Goal: Task Accomplishment & Management: Complete application form

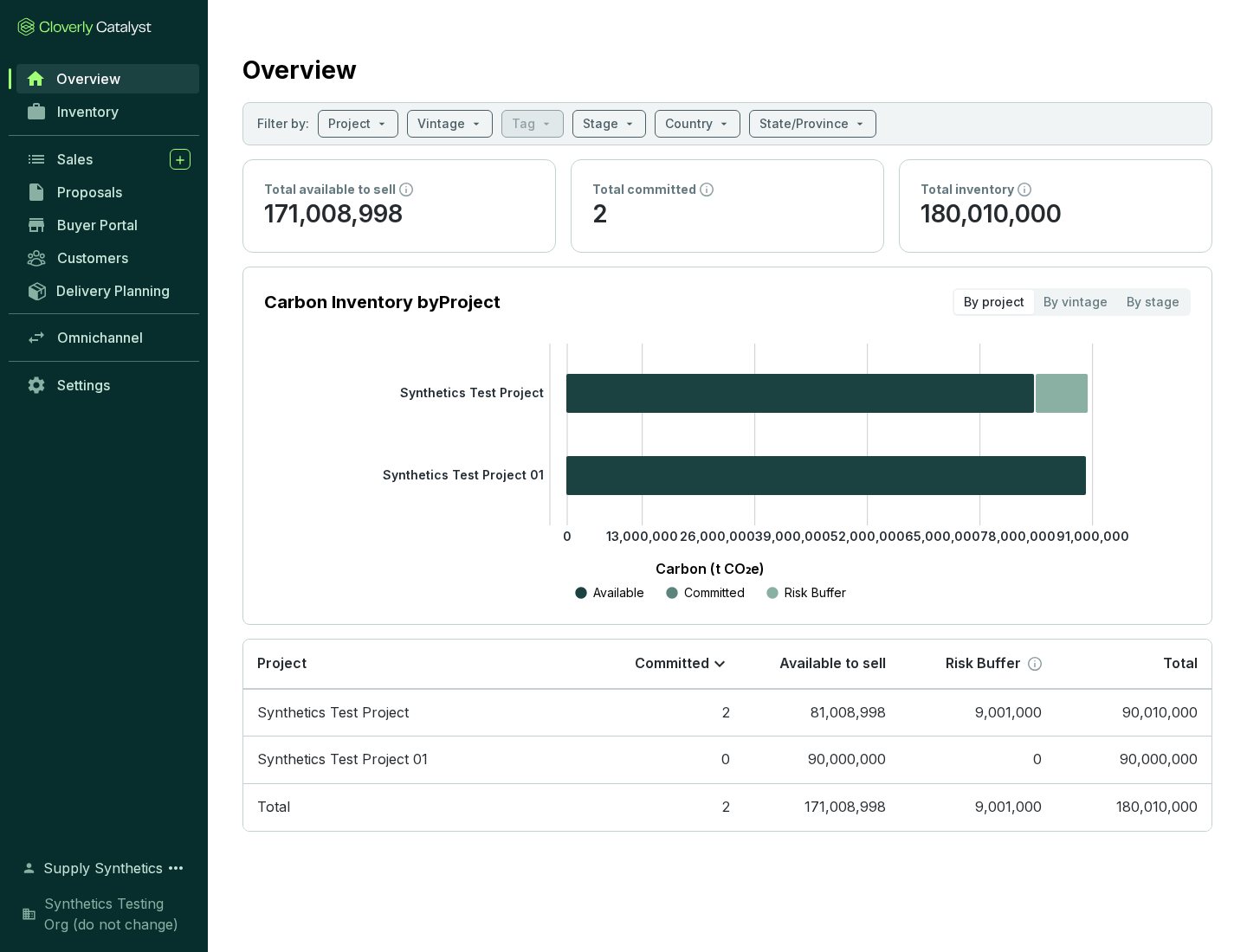
click at [108, 192] on span "Proposals" at bounding box center [89, 192] width 65 height 17
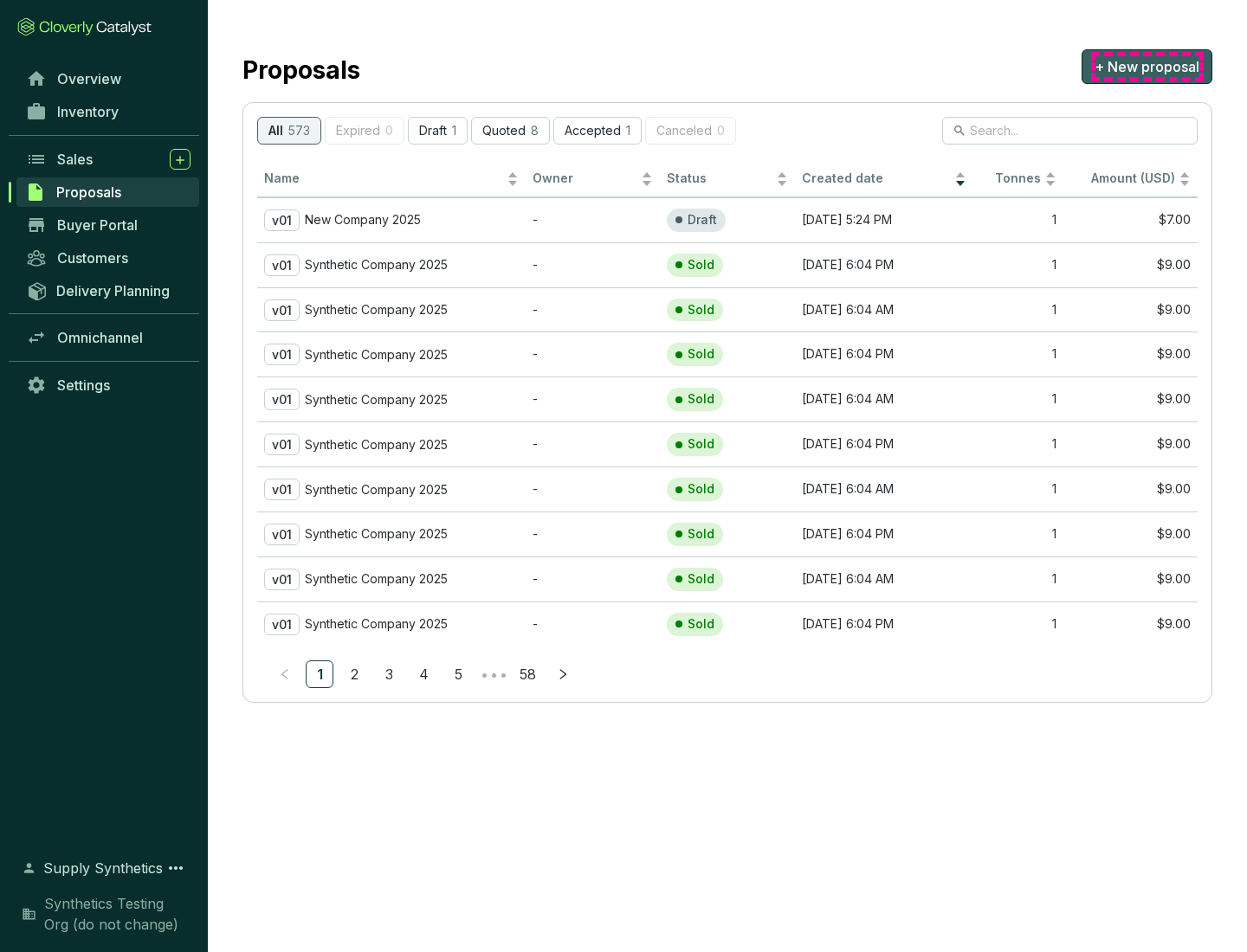
click at [1146, 67] on span "+ New proposal" at bounding box center [1147, 66] width 105 height 21
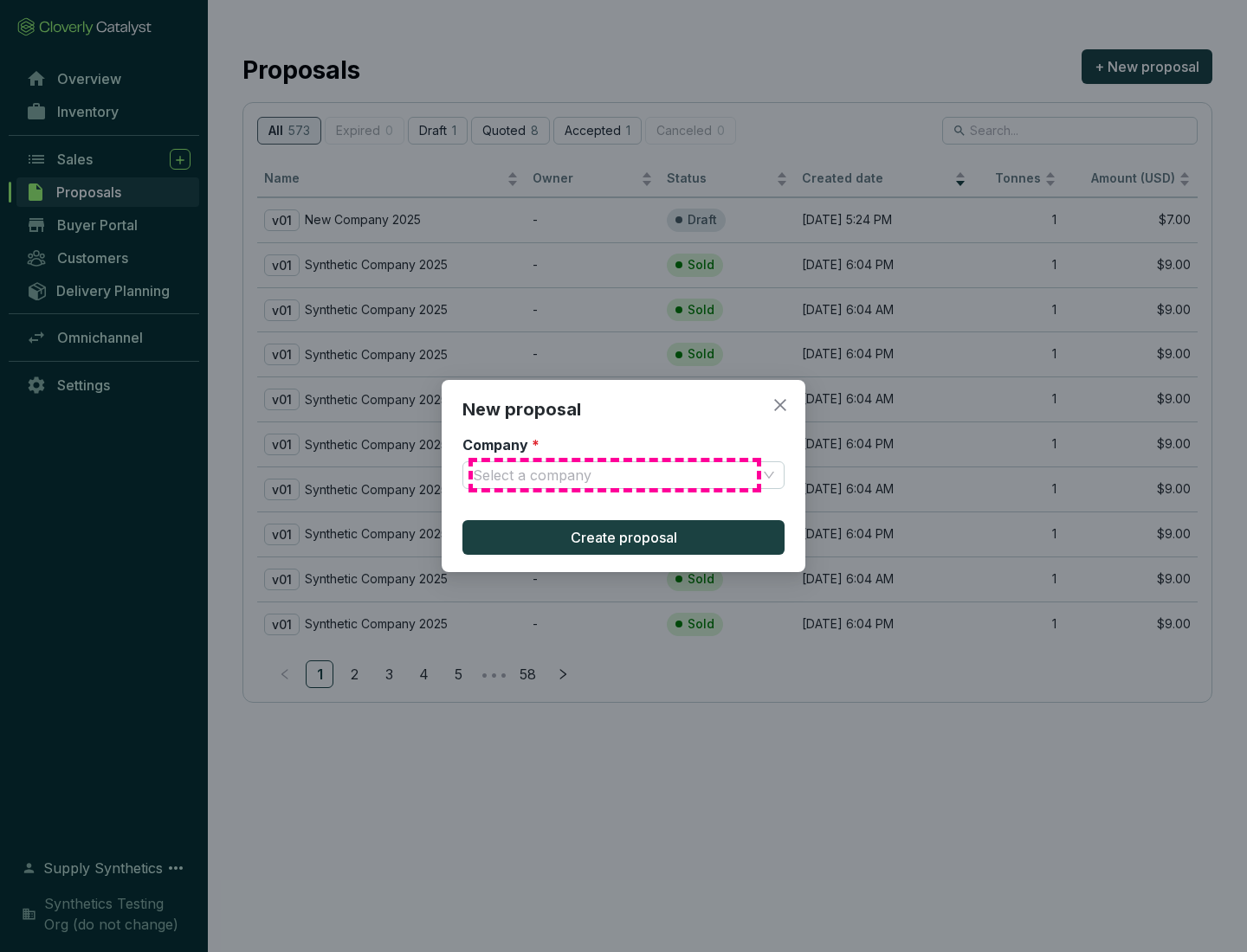
click at [615, 475] on input "Company *" at bounding box center [614, 475] width 284 height 26
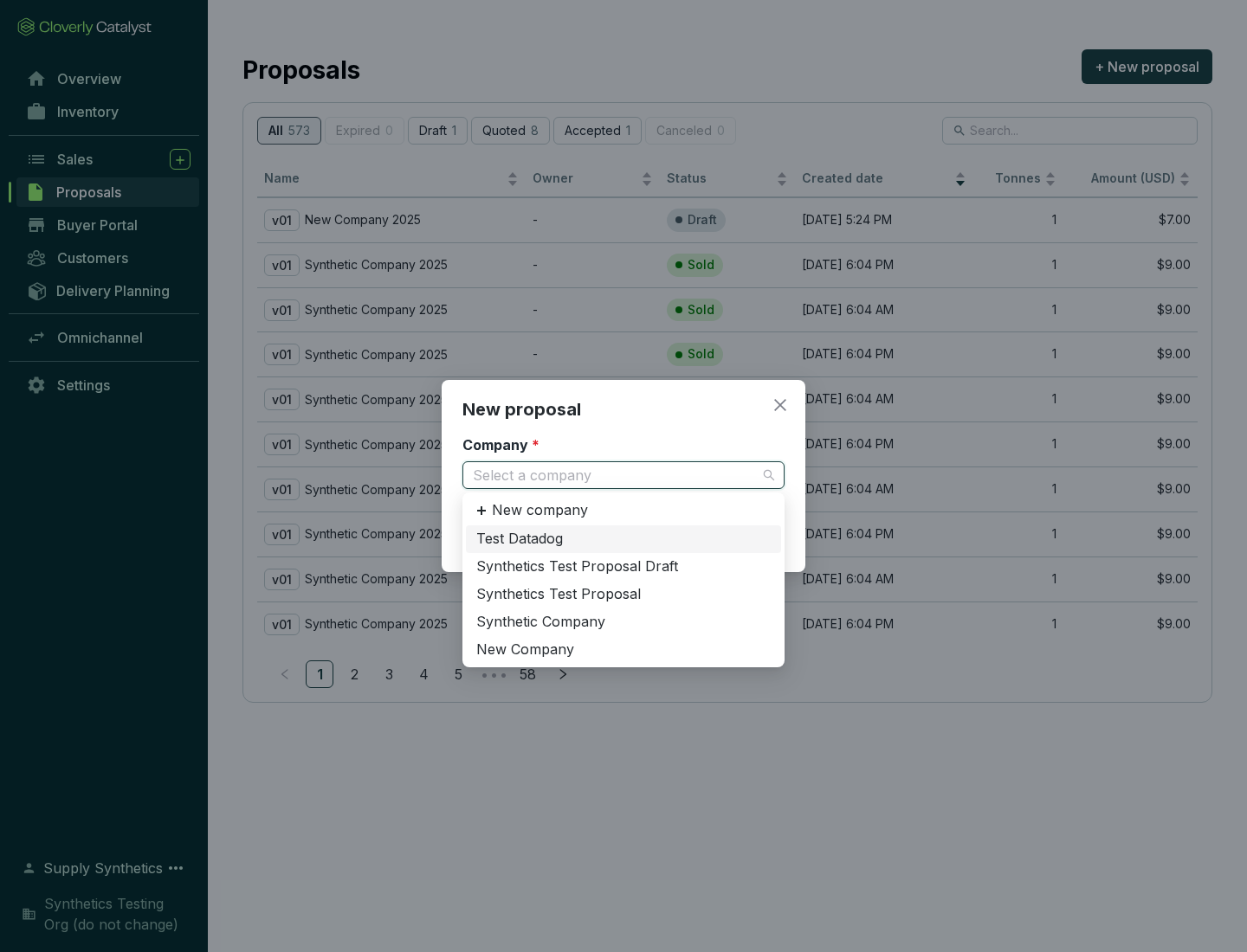
click at [623, 621] on div "Synthetic Company" at bounding box center [623, 622] width 294 height 19
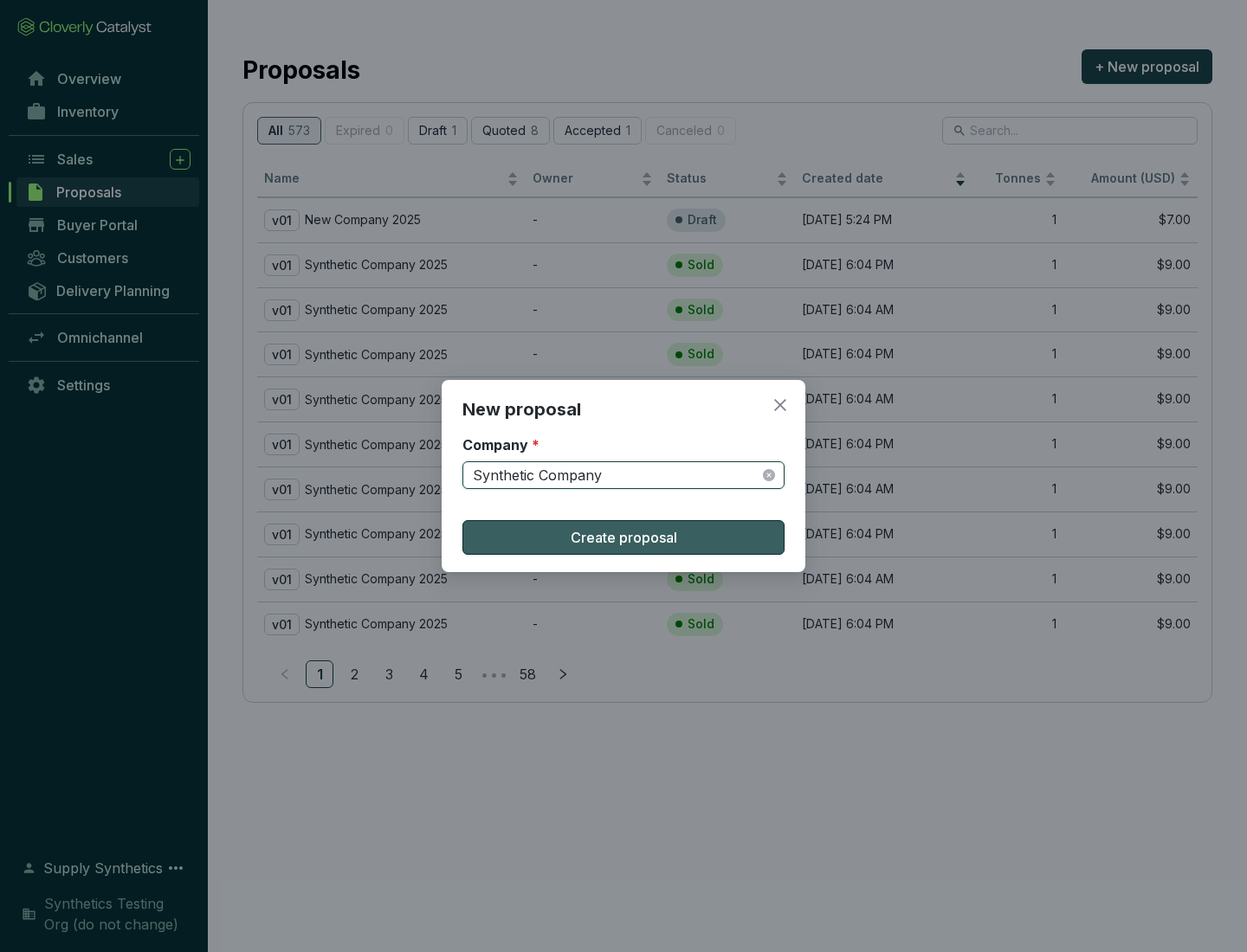
click at [623, 537] on span "Create proposal" at bounding box center [624, 537] width 106 height 21
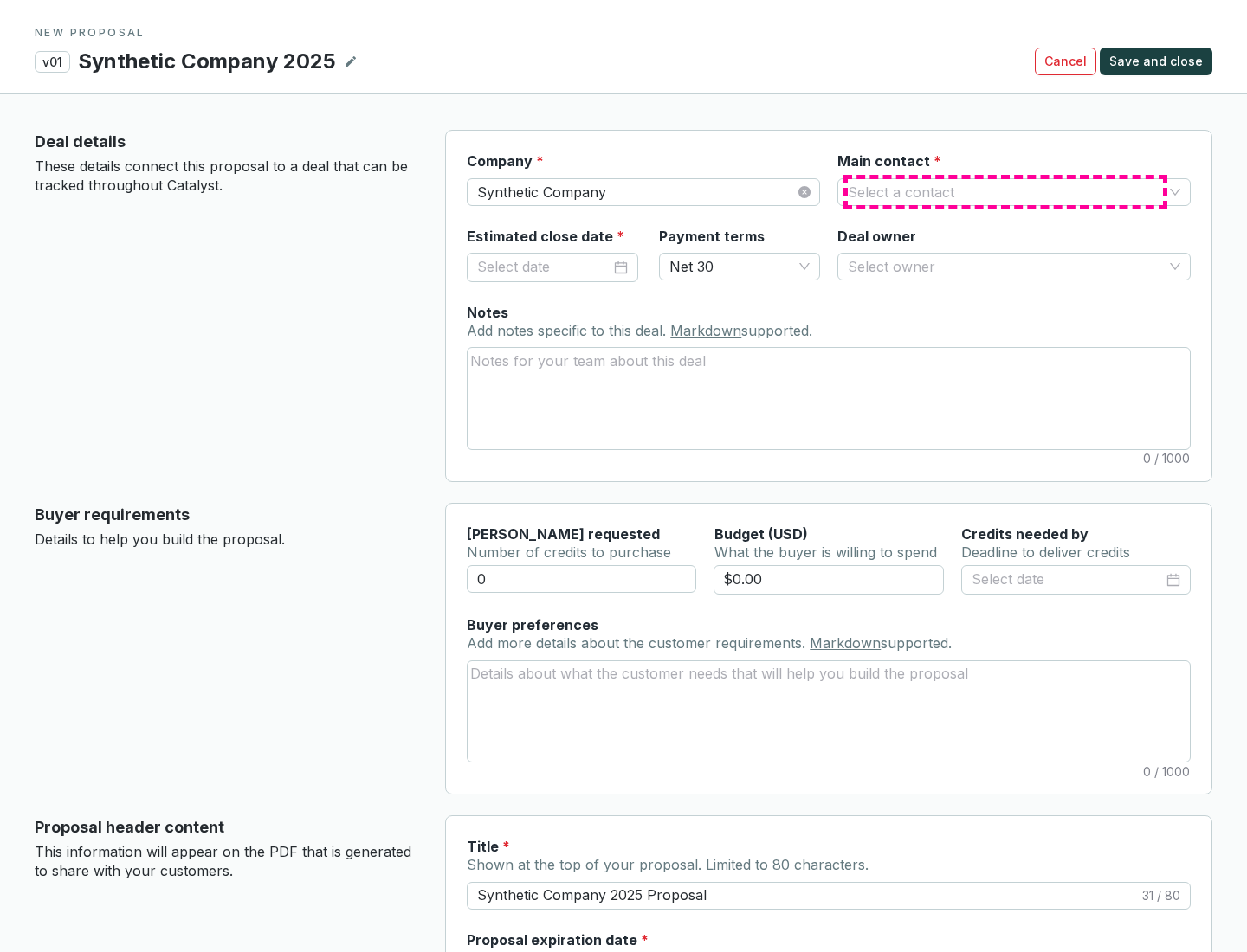
click at [1005, 191] on input "Main contact *" at bounding box center [1005, 192] width 316 height 26
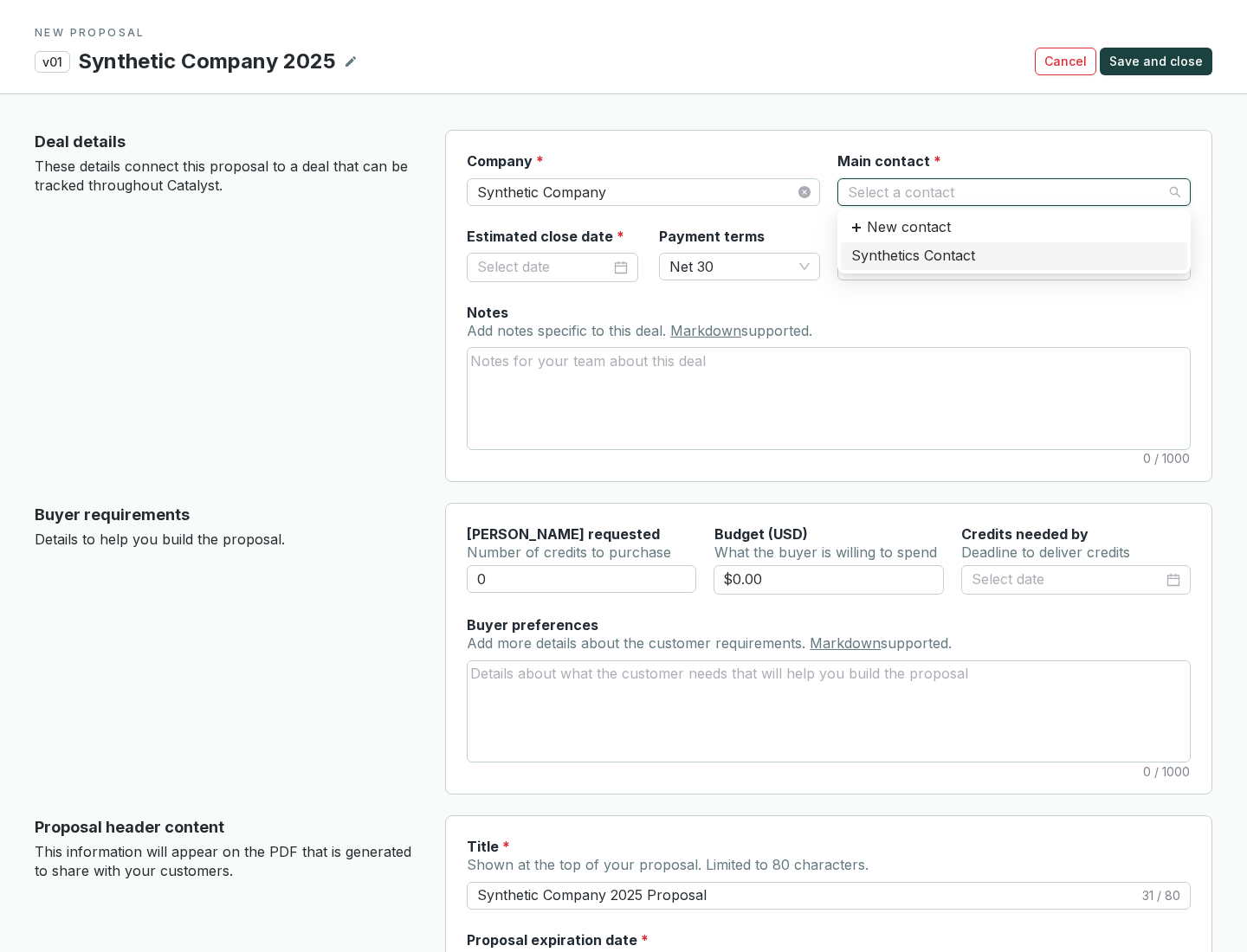
click at [1013, 255] on div "Synthetics Contact" at bounding box center [1013, 256] width 326 height 19
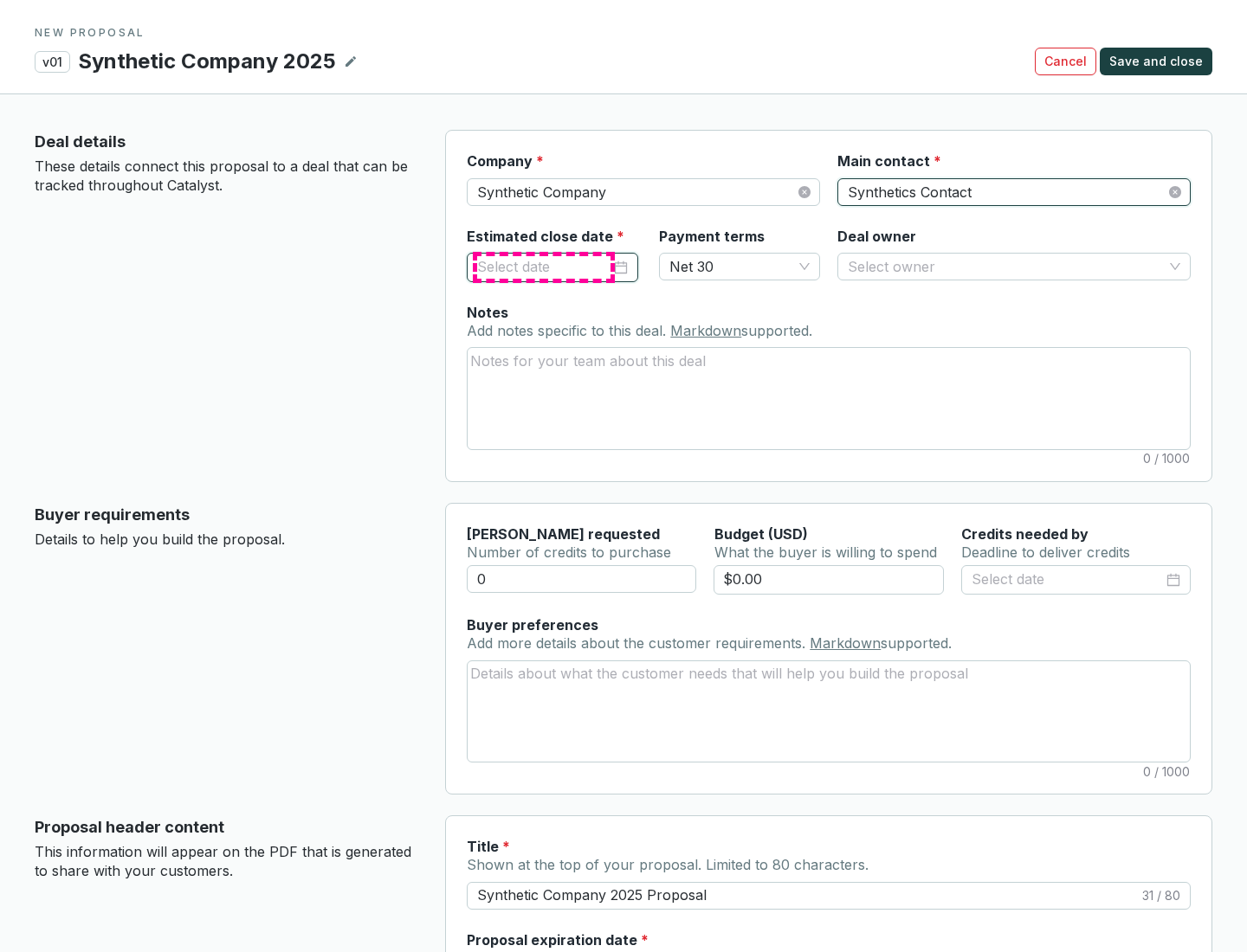
click at [544, 267] on input "Estimated close date *" at bounding box center [544, 267] width 133 height 23
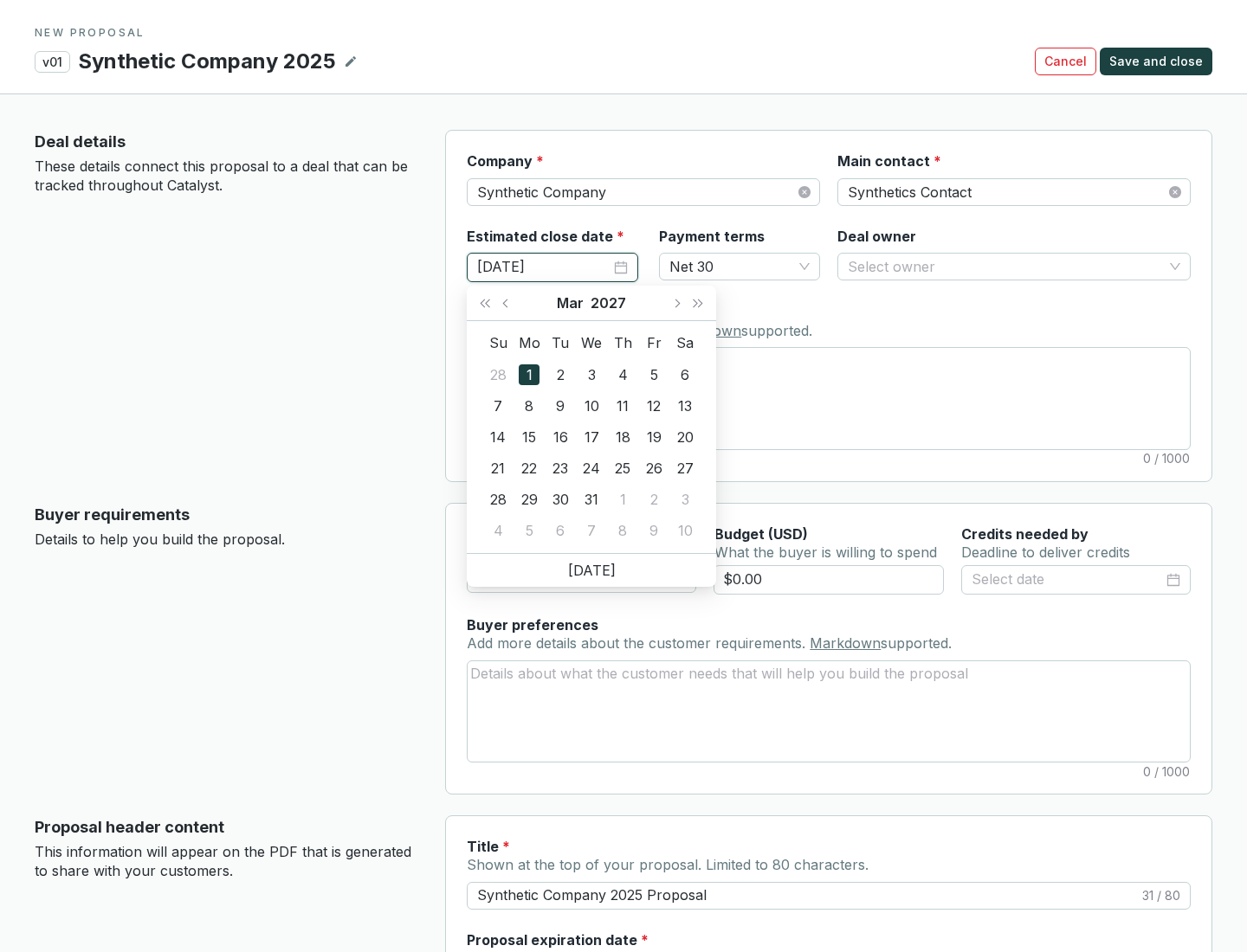
type input "[DATE]"
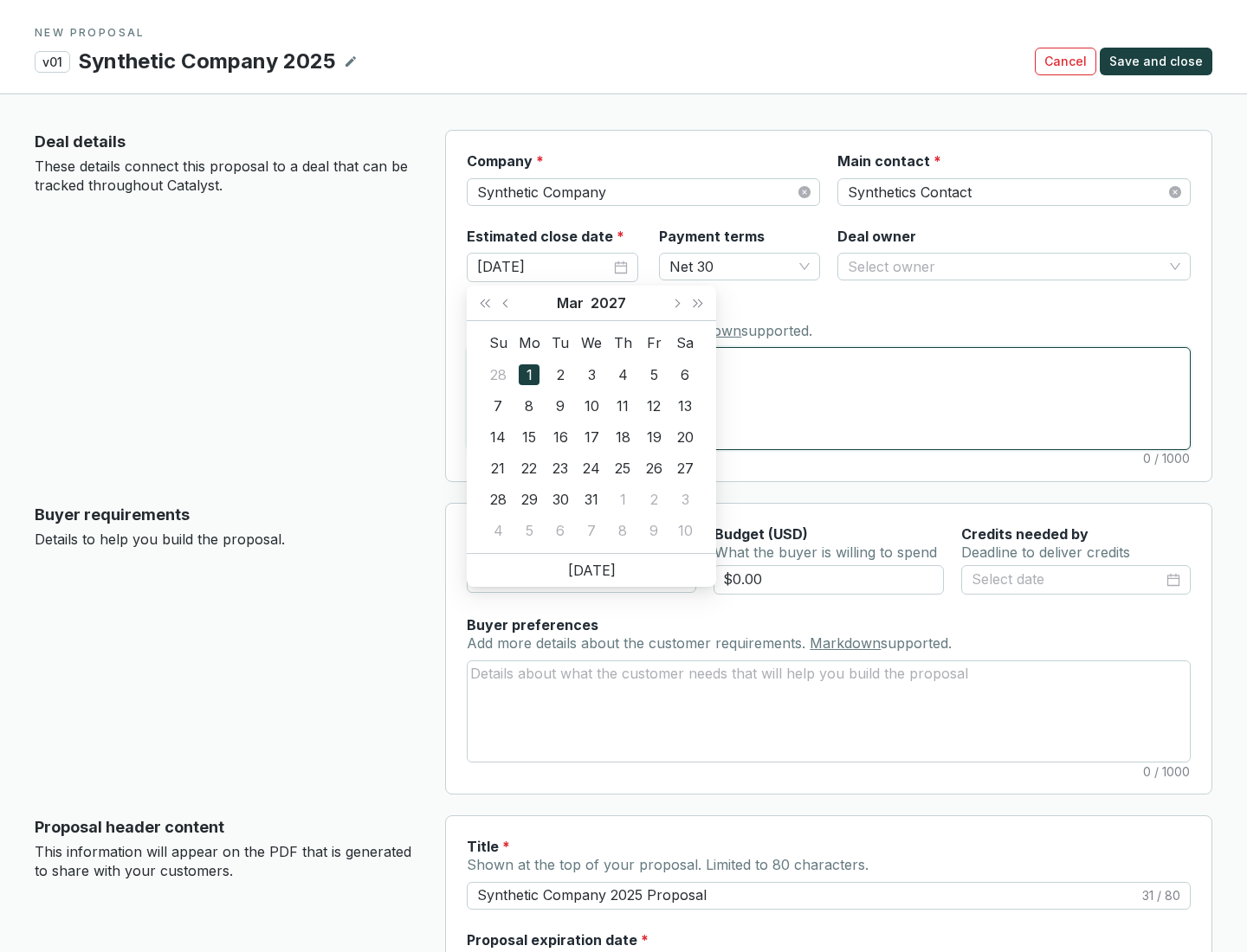
click at [829, 398] on textarea "Notes Add notes specific to this deal. Markdown supported." at bounding box center [829, 398] width 722 height 100
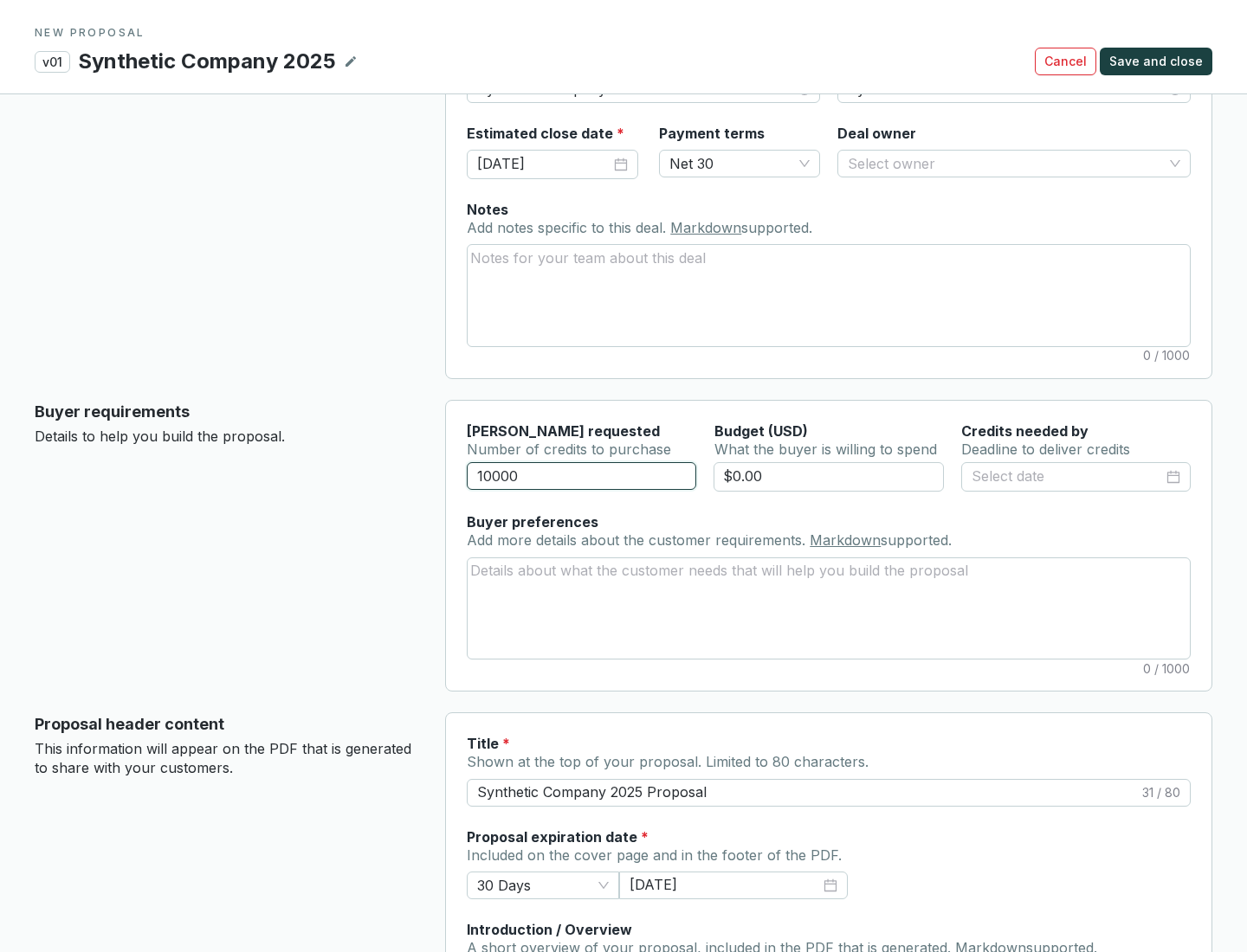
scroll to position [104, 0]
type input "10000"
type input "$0.00"
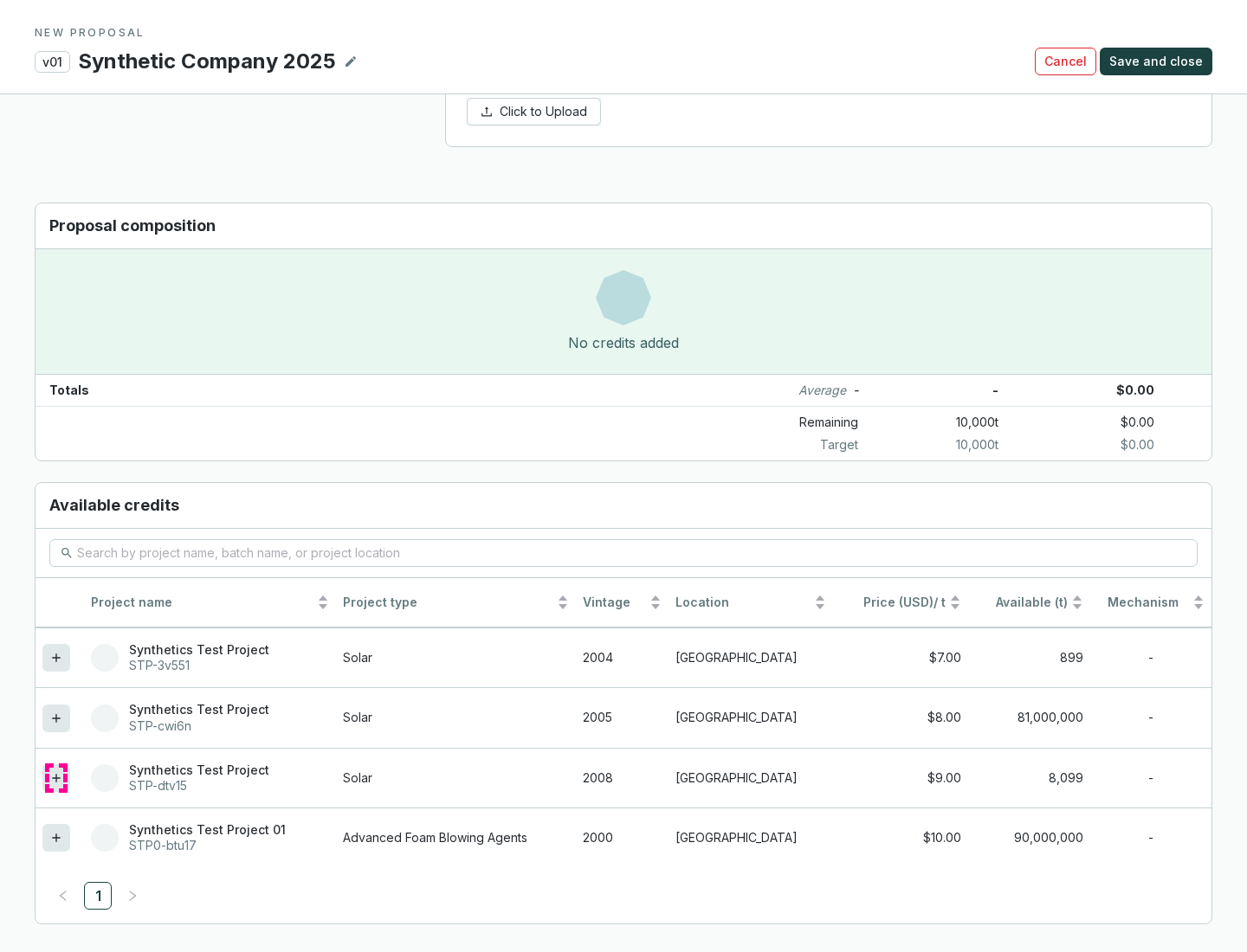
click at [56, 778] on icon at bounding box center [56, 778] width 8 height 8
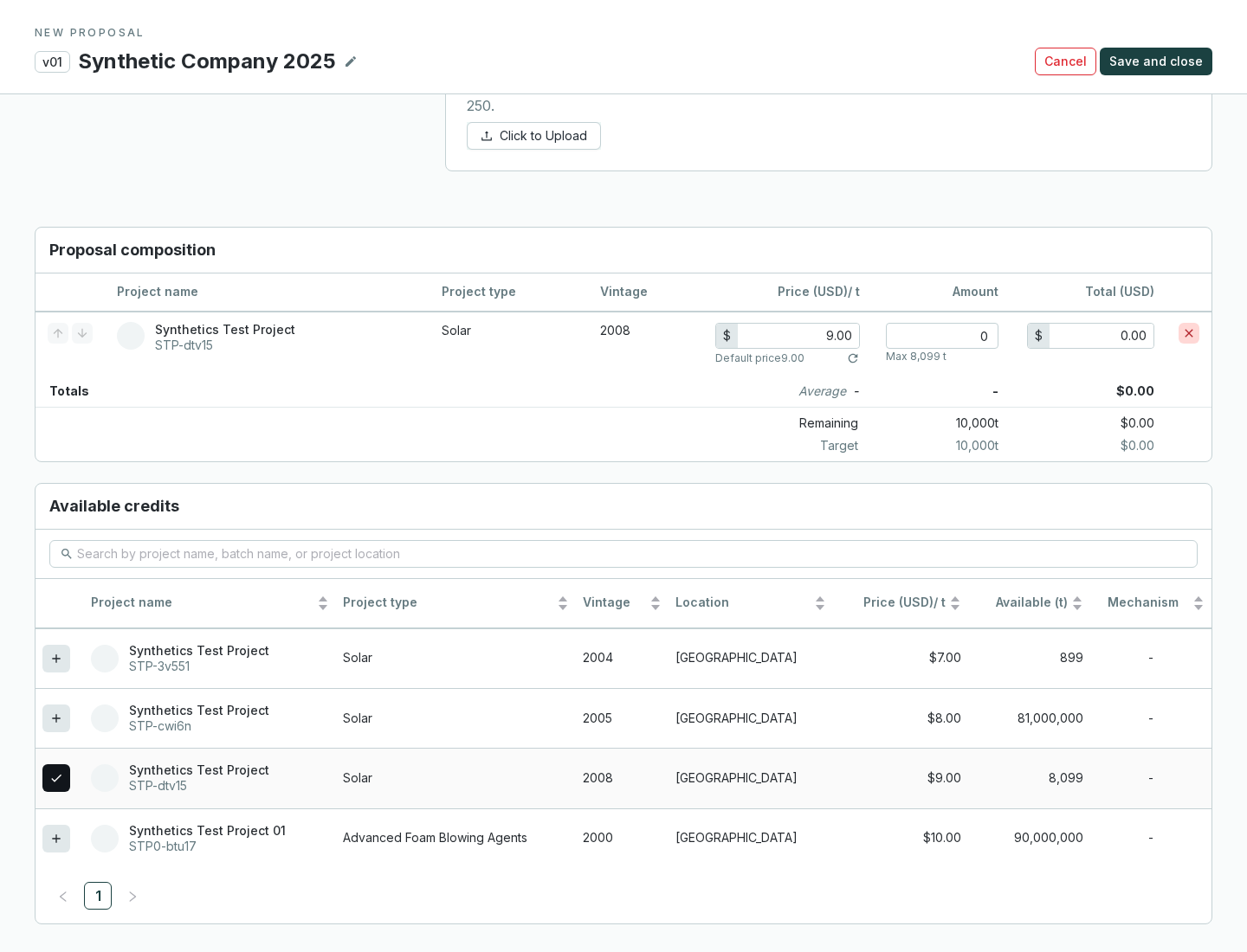
scroll to position [995, 0]
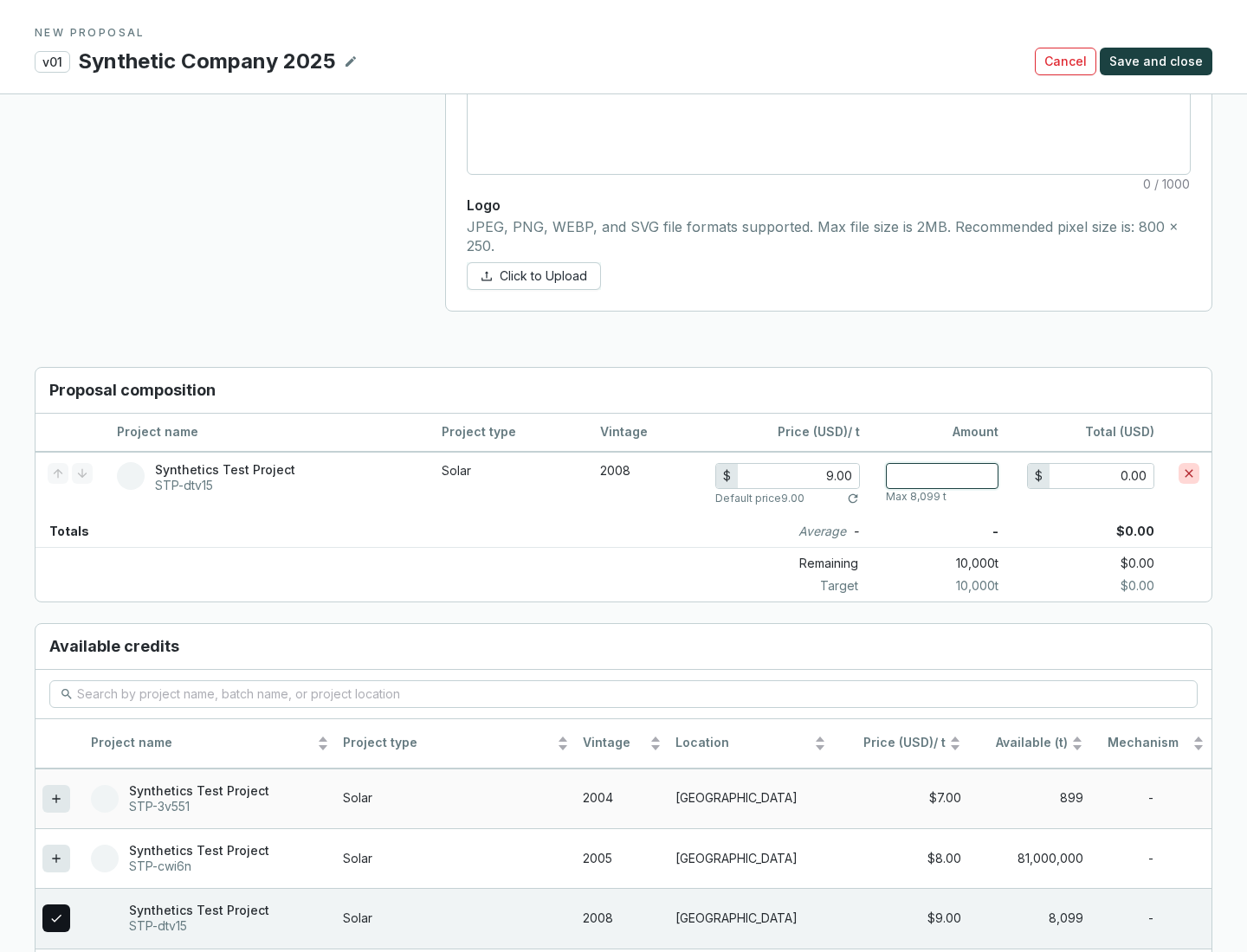
type input "1"
type input "9.00"
type input "1"
click at [1159, 61] on span "Save and close" at bounding box center [1156, 61] width 94 height 17
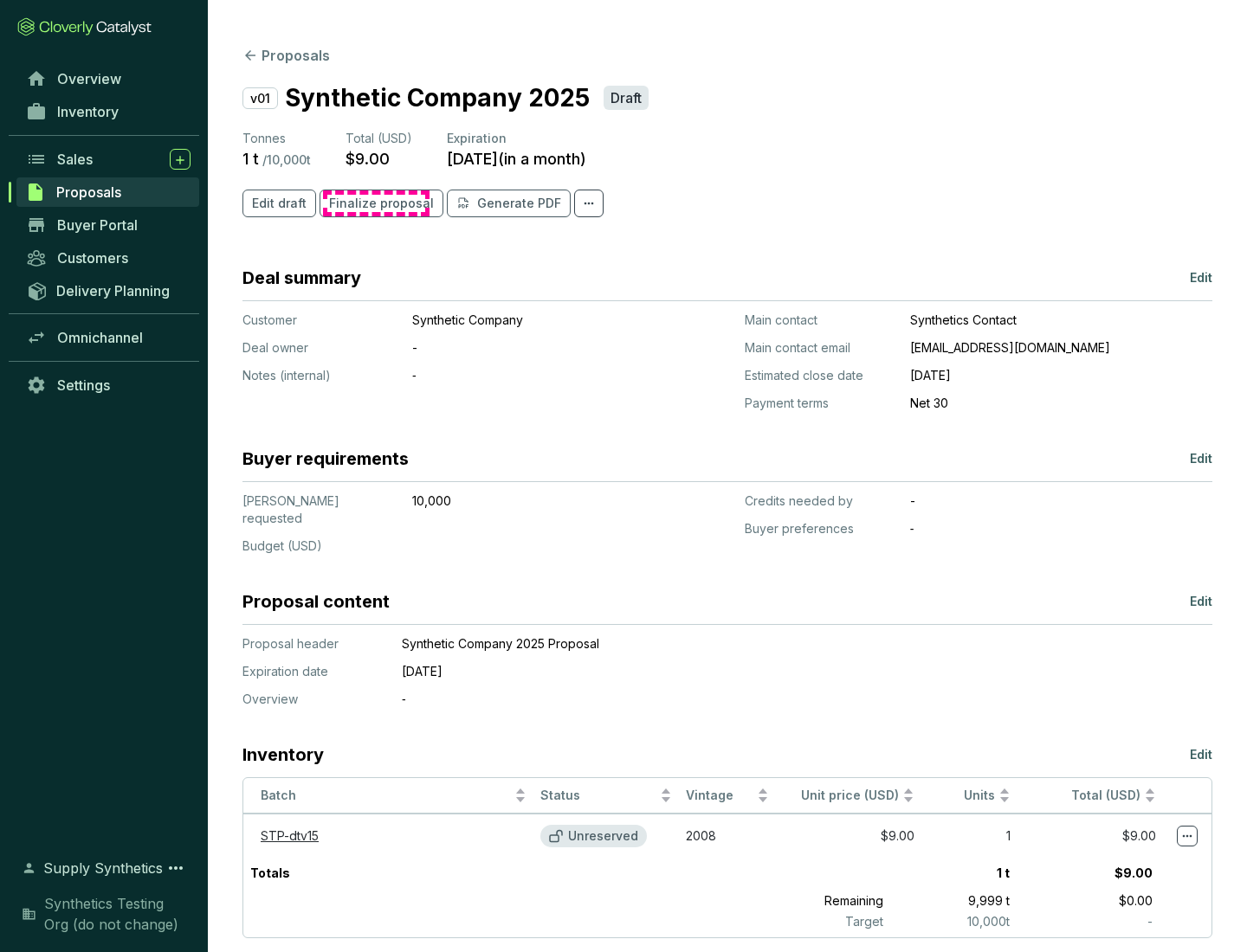
click at [376, 204] on span "Finalize proposal" at bounding box center [381, 203] width 105 height 17
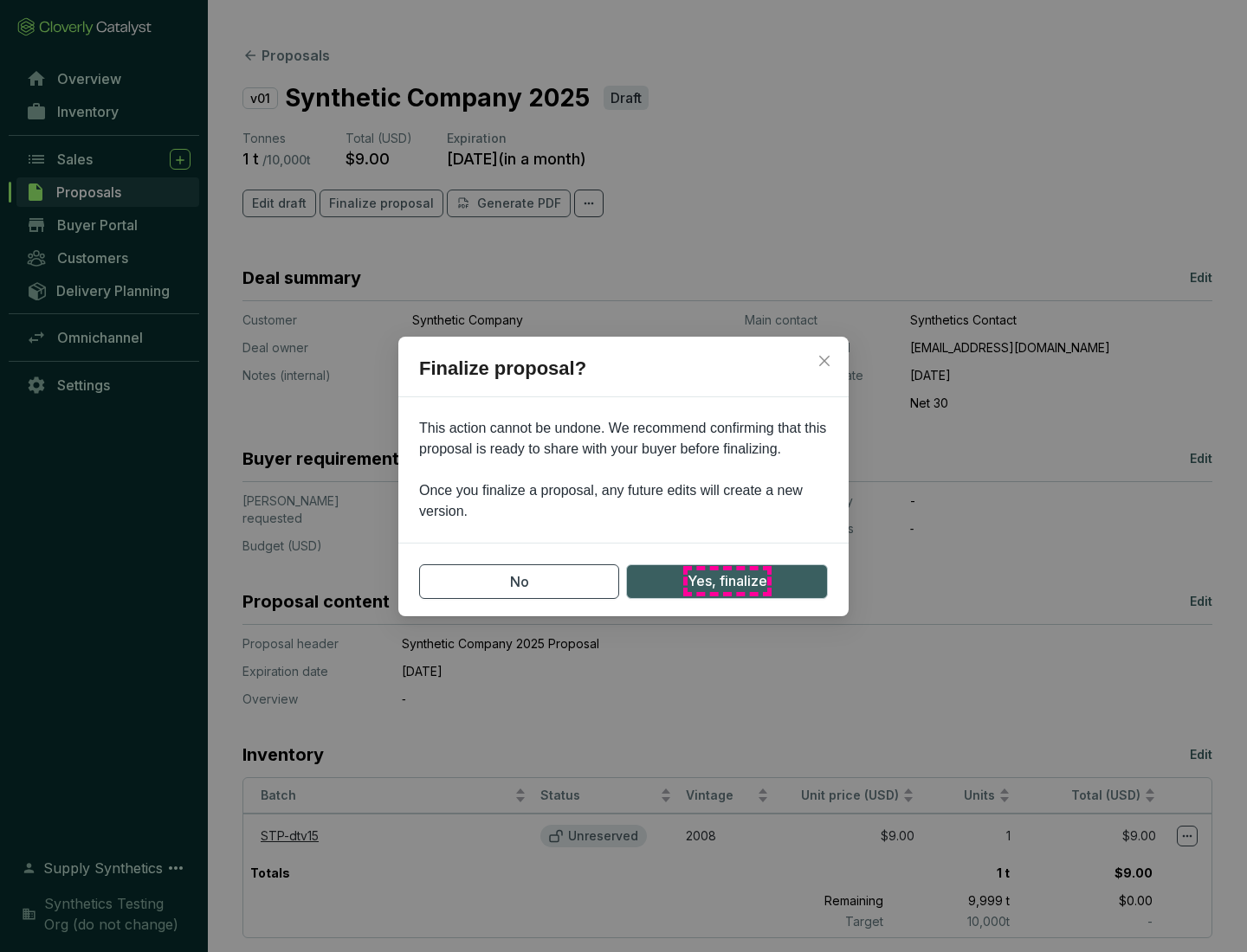
click at [727, 581] on span "Yes, finalize" at bounding box center [727, 581] width 79 height 22
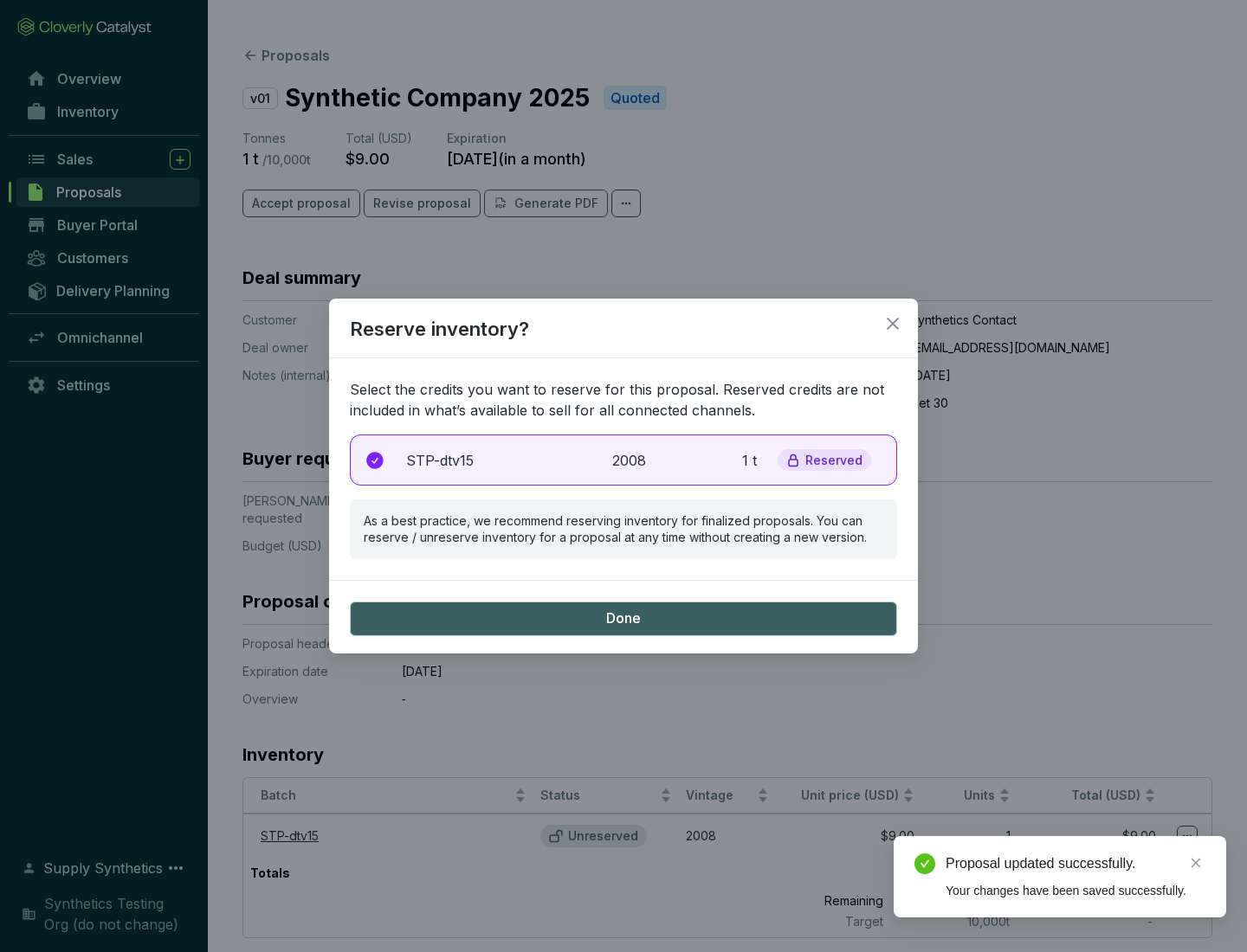
click at [623, 460] on p "2008" at bounding box center [631, 460] width 38 height 21
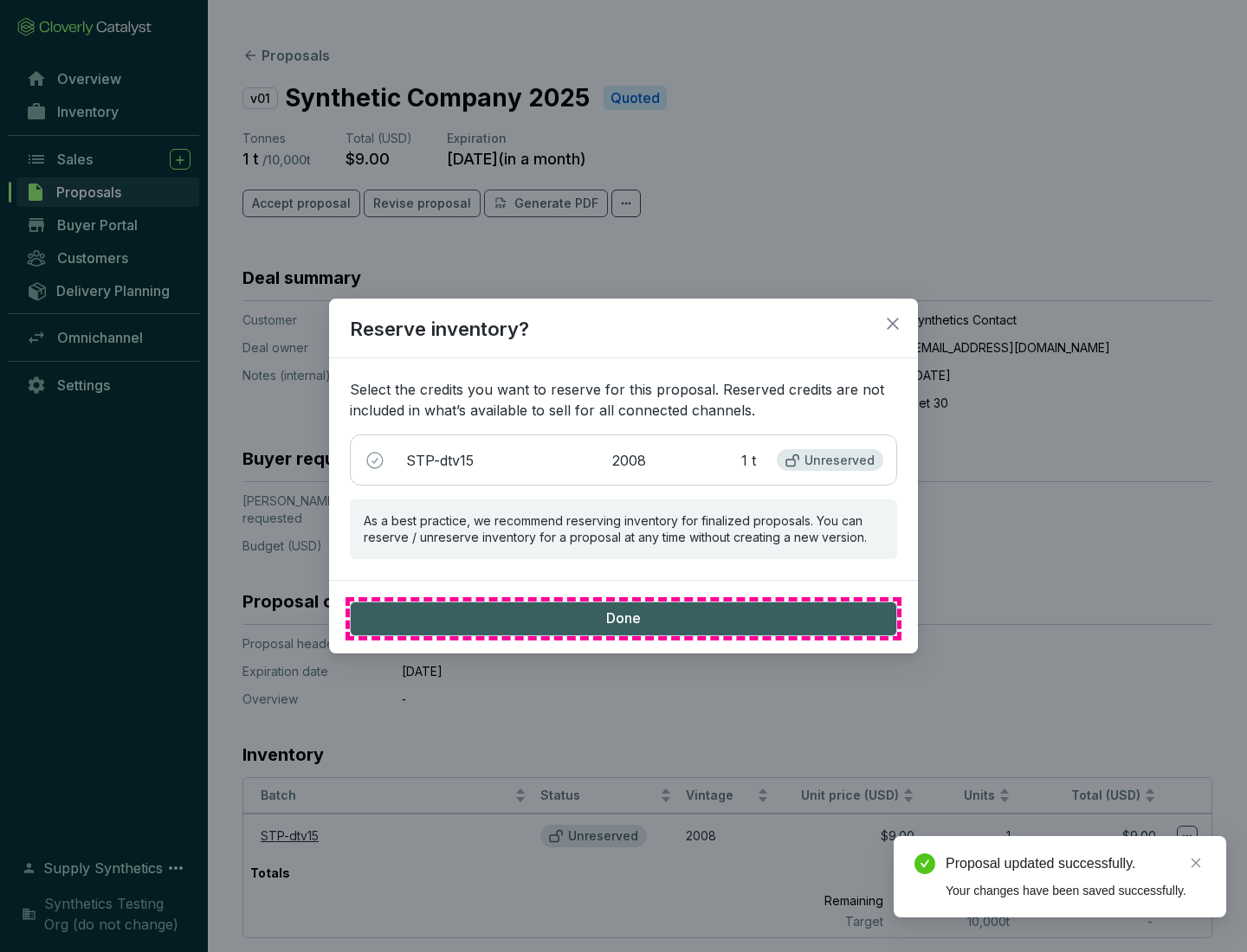
click at [623, 618] on span "Done" at bounding box center [623, 618] width 34 height 19
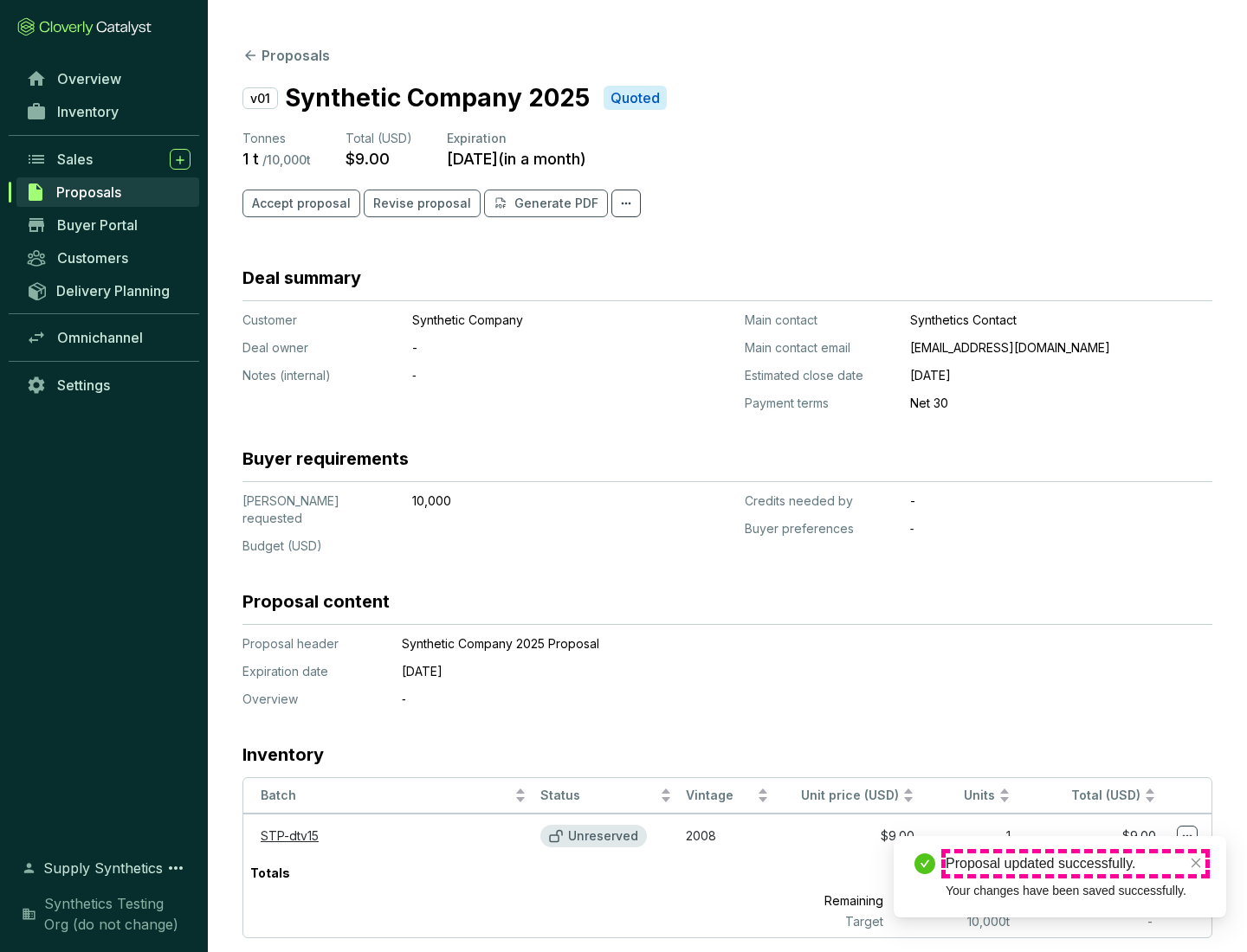
click at [1076, 864] on div "Proposal updated successfully." at bounding box center [1076, 864] width 260 height 21
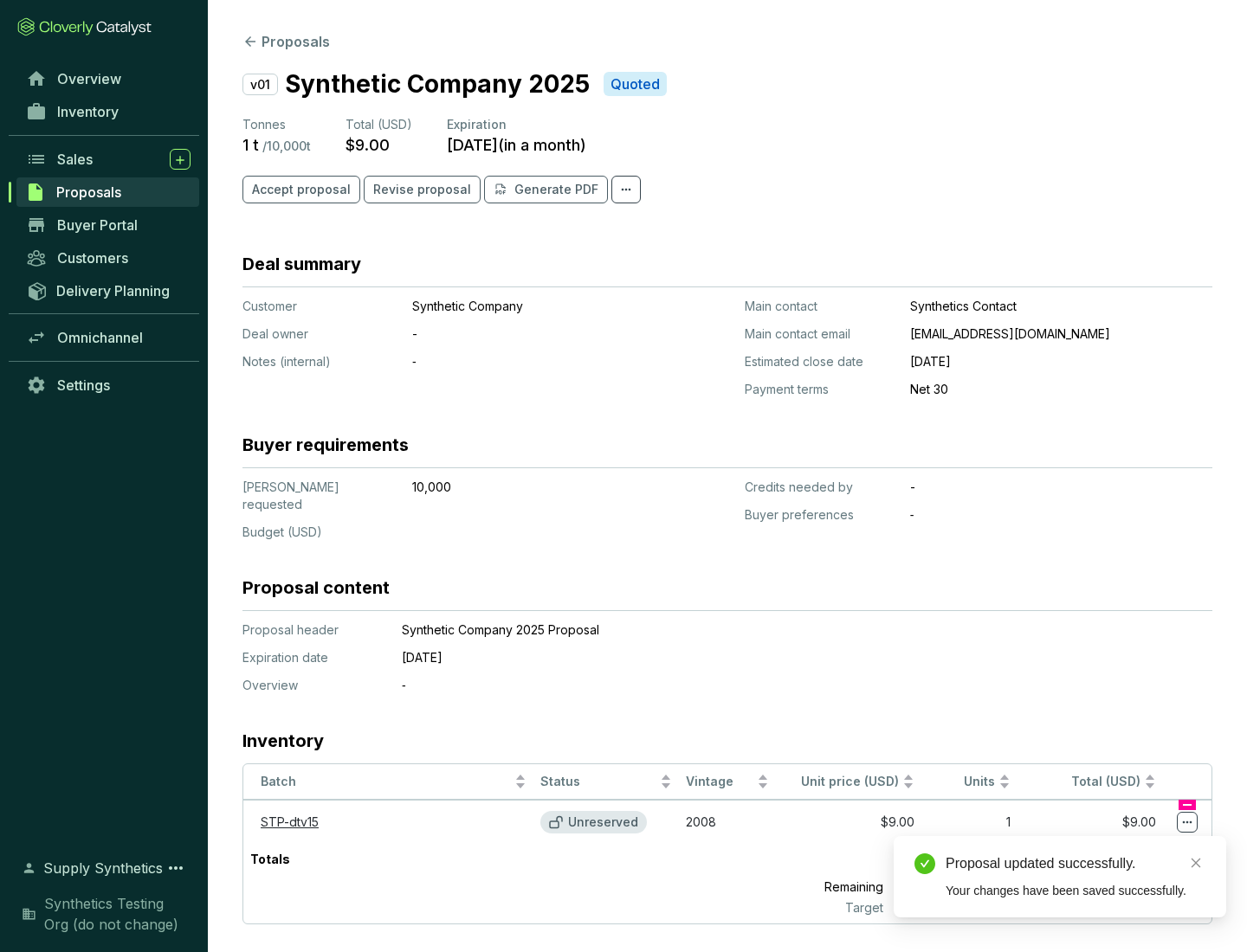
click at [1187, 821] on icon at bounding box center [1187, 822] width 10 height 3
click at [1134, 844] on div "Proposal updated successfully. Your changes have been saved successfully." at bounding box center [1059, 877] width 333 height 81
click at [1076, 864] on div "Proposal updated successfully." at bounding box center [1076, 864] width 260 height 21
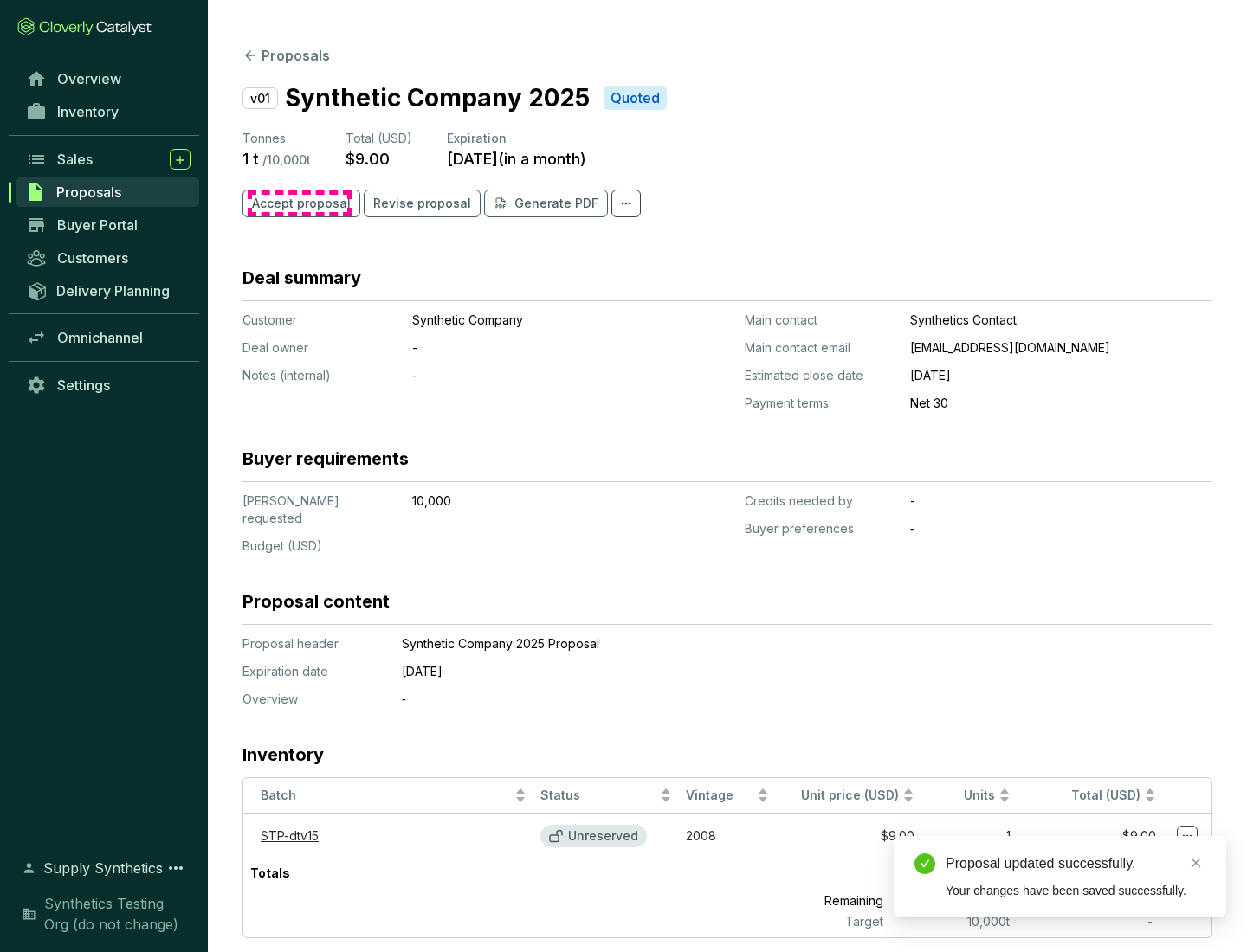
click at [298, 204] on span "Accept proposal" at bounding box center [300, 203] width 98 height 17
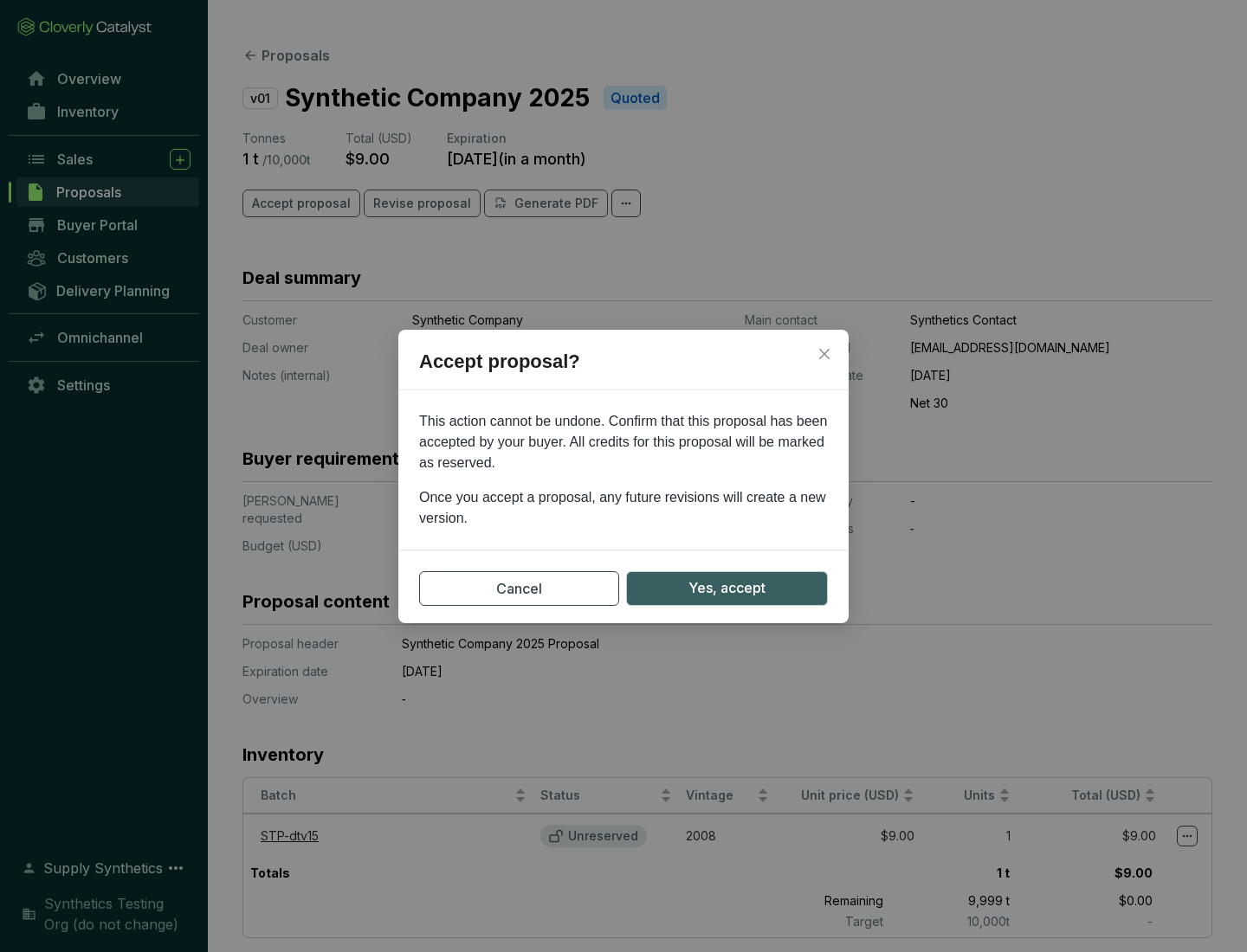
click at [727, 588] on span "Yes, accept" at bounding box center [726, 589] width 77 height 22
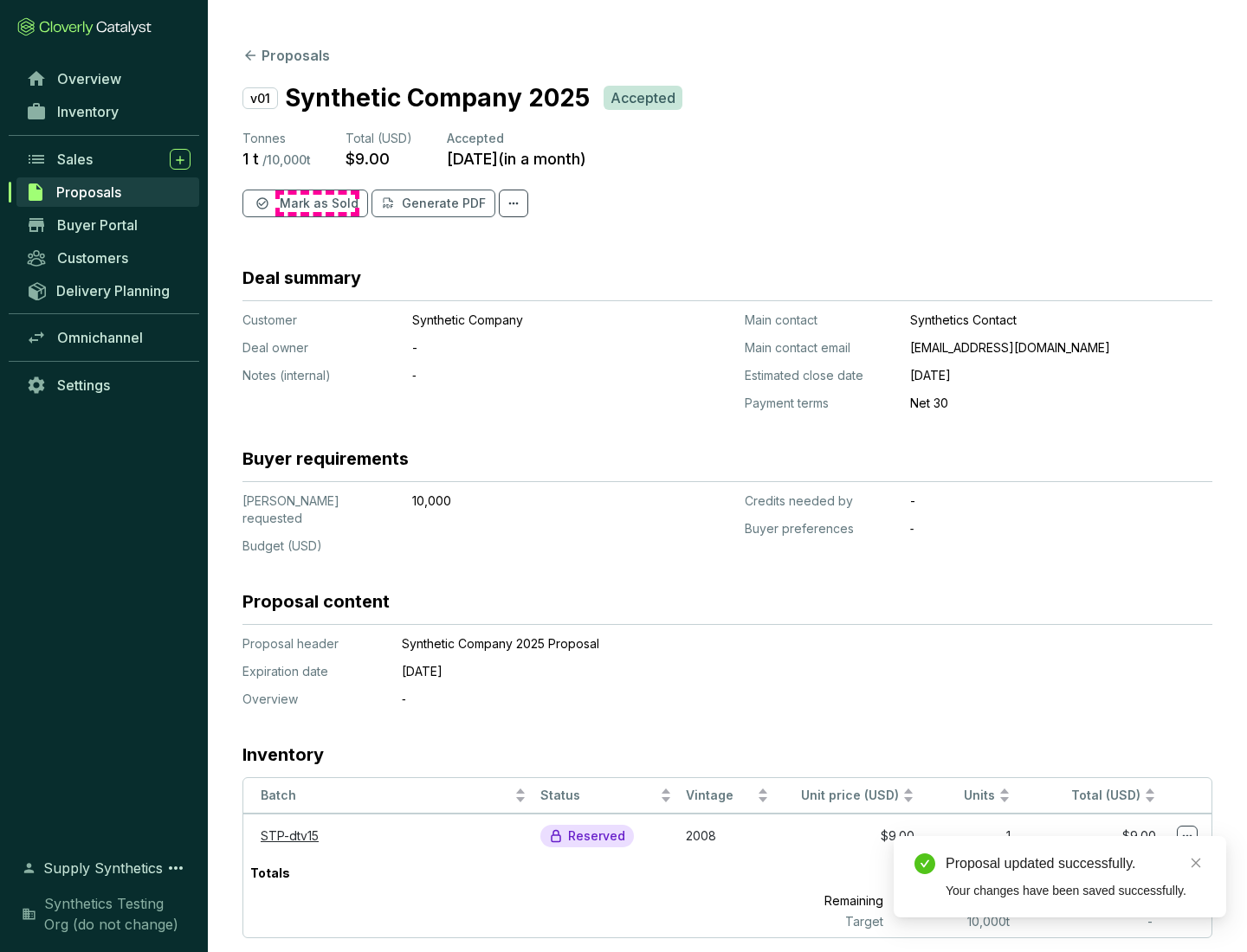
click at [316, 204] on span "Mark as Sold" at bounding box center [318, 203] width 78 height 17
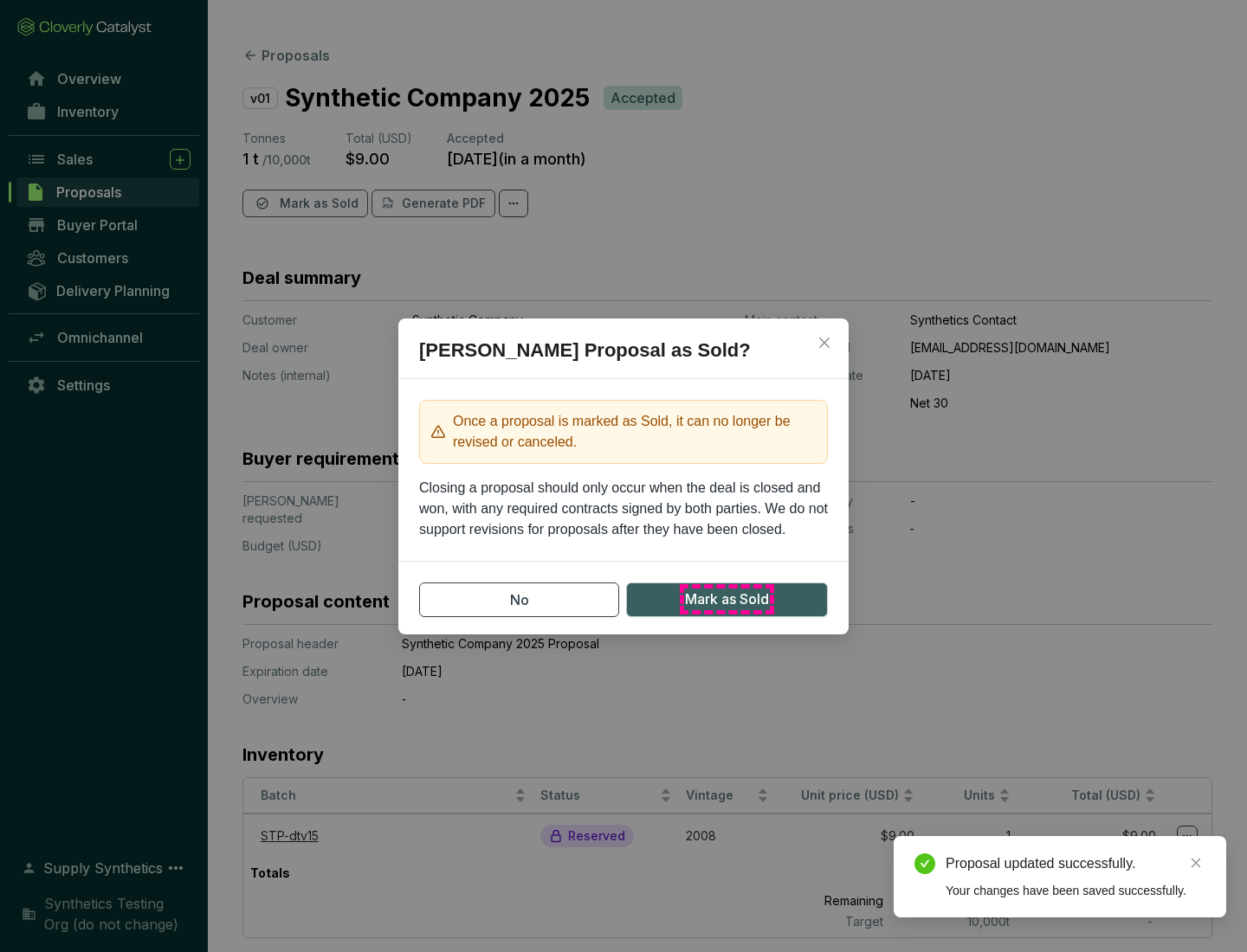
click at [727, 600] on span "Mark as Sold" at bounding box center [727, 600] width 84 height 22
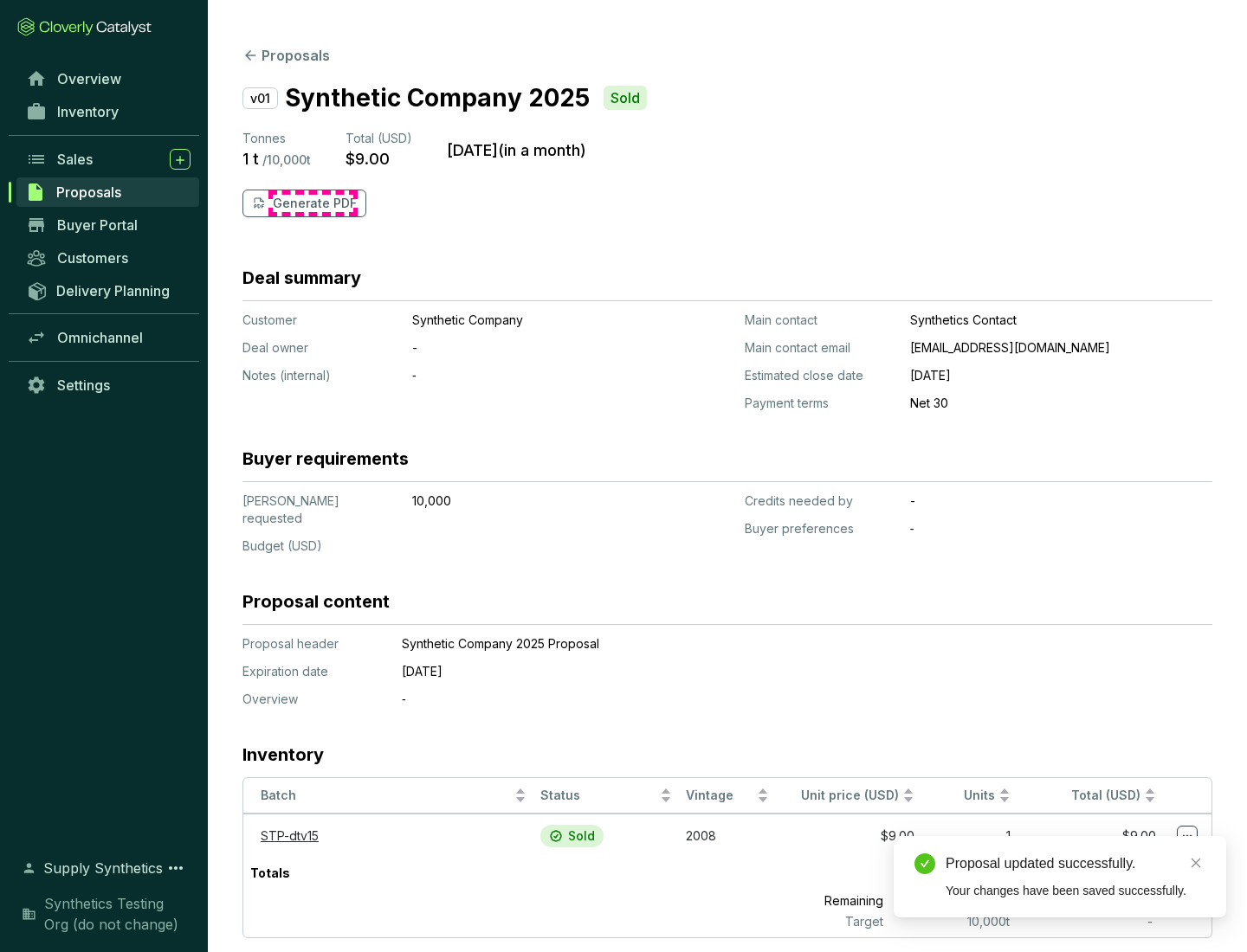
click at [313, 204] on p "Generate PDF" at bounding box center [314, 203] width 84 height 17
click at [1076, 845] on div "Download Complete" at bounding box center [1076, 845] width 260 height 21
